Goal: Information Seeking & Learning: Find specific fact

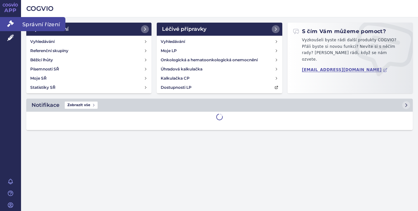
click at [10, 19] on link "Správní řízení" at bounding box center [10, 24] width 21 height 14
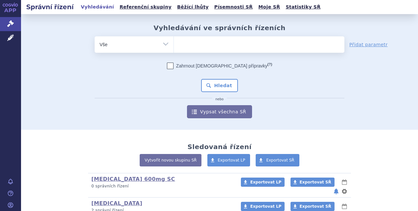
click at [184, 40] on ul at bounding box center [259, 43] width 170 height 14
click at [174, 40] on select at bounding box center [173, 44] width 0 height 16
type input "sc"
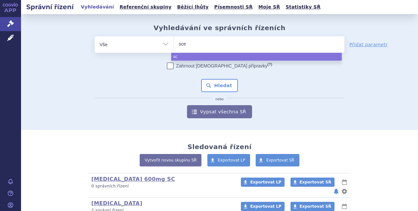
type input "scem"
type input "scembl"
type input "scemblix"
select select "scemblix"
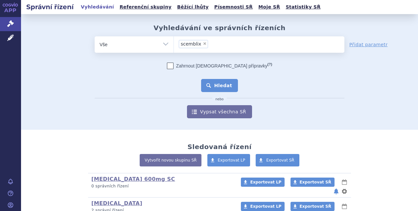
click at [212, 80] on button "Hledat" at bounding box center [219, 85] width 37 height 13
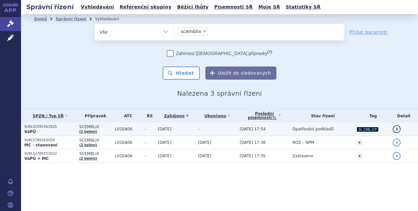
click at [198, 130] on span "-" at bounding box center [198, 129] width 1 height 5
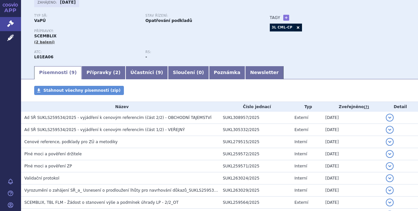
scroll to position [1, 0]
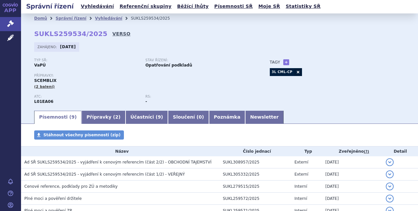
click at [114, 35] on link "VERSO" at bounding box center [121, 34] width 18 height 7
